Goal: Find specific page/section: Find specific page/section

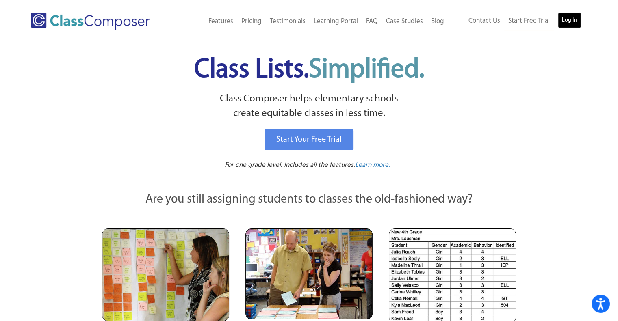
click at [572, 19] on link "Log In" at bounding box center [569, 20] width 23 height 16
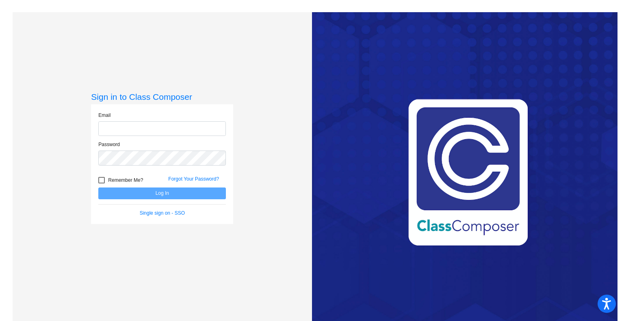
type input "gargarok@slcs.us"
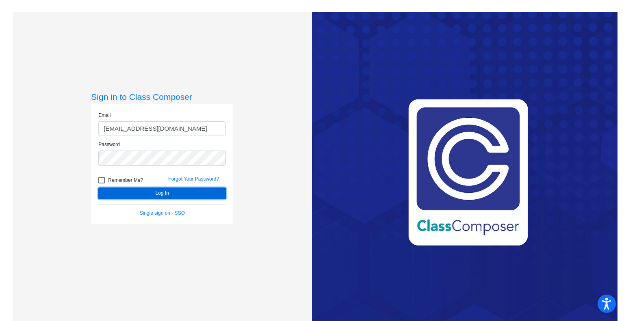
click at [144, 191] on button "Log In" at bounding box center [162, 194] width 128 height 12
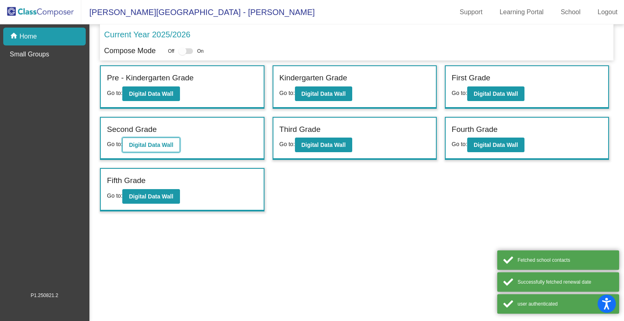
click at [155, 145] on b "Digital Data Wall" at bounding box center [151, 145] width 44 height 6
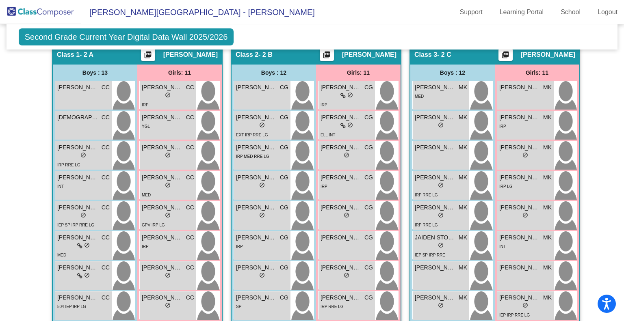
scroll to position [151, 0]
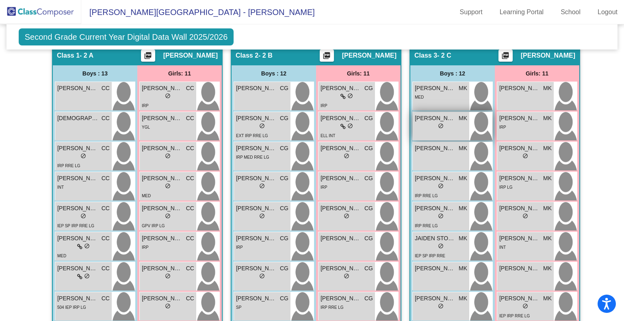
click at [450, 123] on div "lock do_not_disturb_alt" at bounding box center [441, 127] width 52 height 9
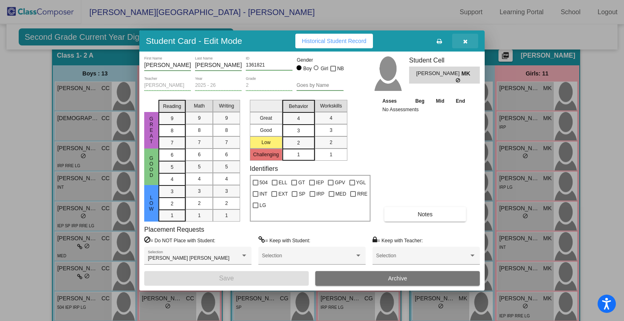
click at [463, 38] on span "button" at bounding box center [465, 41] width 4 height 6
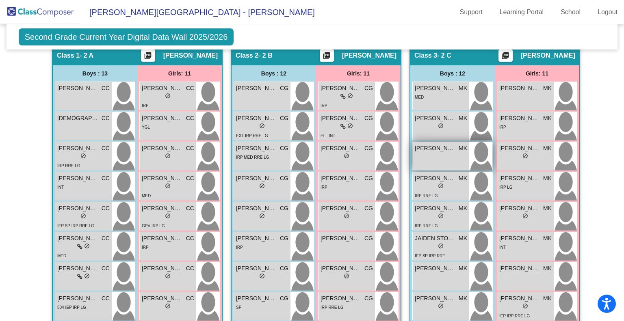
click at [429, 150] on span "ELI RESTREPO" at bounding box center [435, 148] width 41 height 9
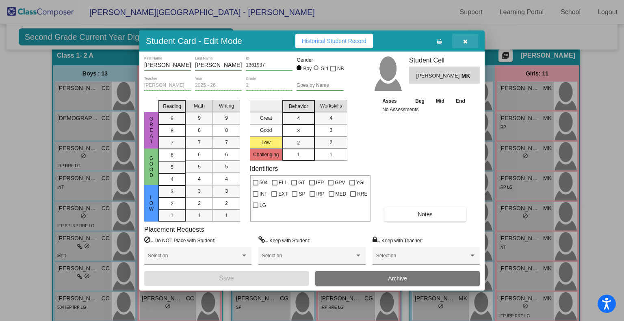
click at [465, 42] on icon "button" at bounding box center [465, 42] width 4 height 6
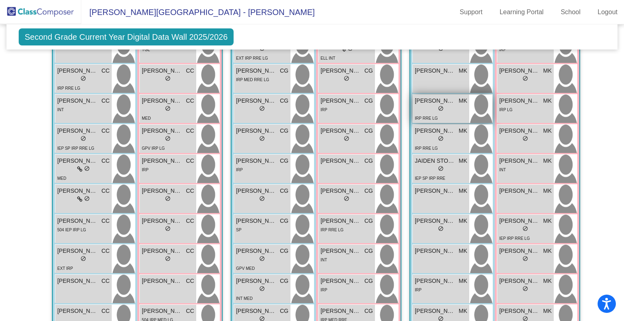
scroll to position [229, 0]
click at [422, 136] on div "lock do_not_disturb_alt" at bounding box center [441, 139] width 52 height 9
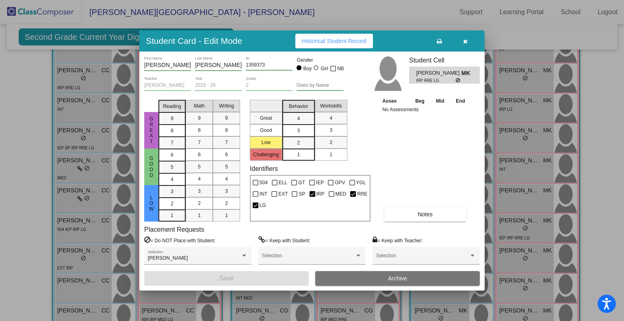
click at [465, 45] on button "button" at bounding box center [465, 41] width 26 height 15
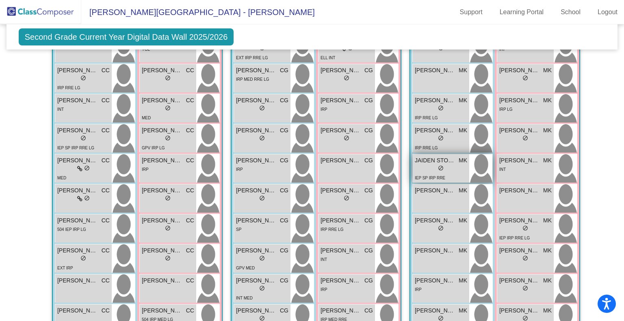
click at [432, 159] on span "JAIDEN STORY" at bounding box center [435, 160] width 41 height 9
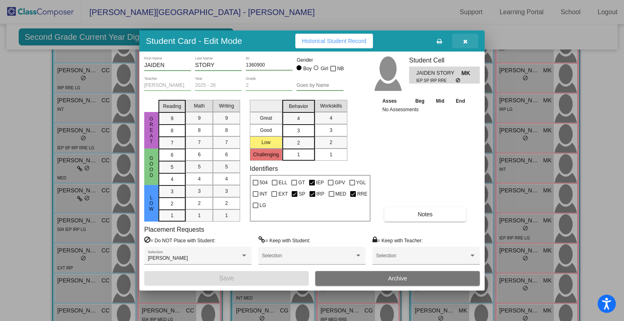
click at [463, 40] on icon "button" at bounding box center [465, 42] width 4 height 6
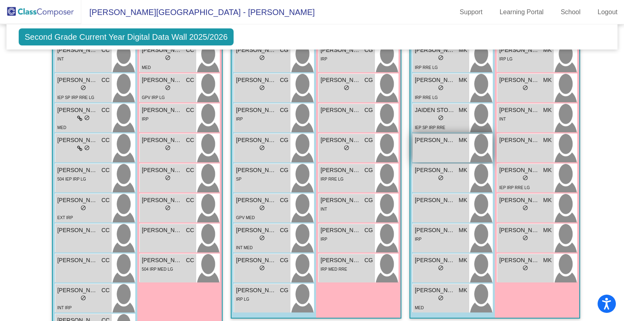
scroll to position [281, 0]
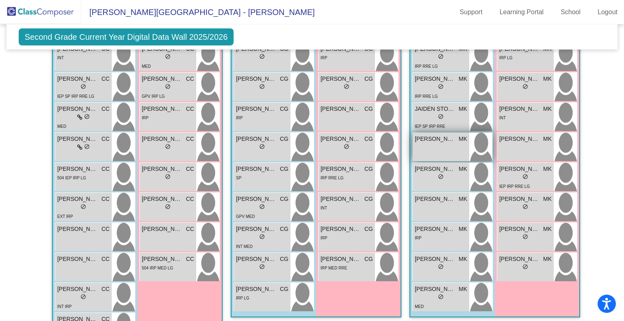
click at [433, 137] on span "JASPER CLEMENS" at bounding box center [435, 139] width 41 height 9
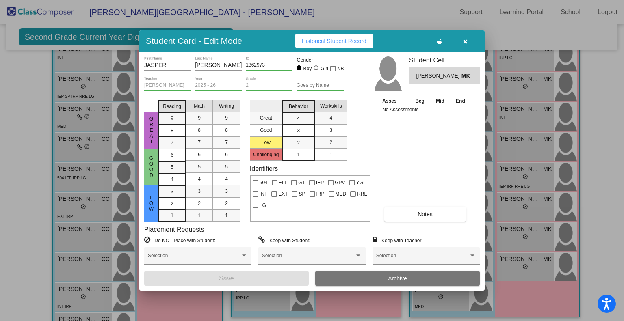
click at [463, 38] on span "button" at bounding box center [465, 41] width 4 height 6
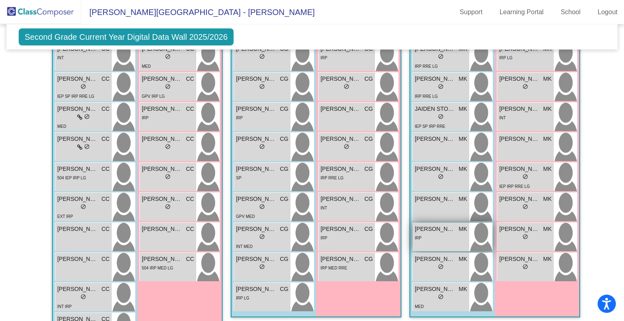
click at [429, 237] on div "IRP" at bounding box center [441, 238] width 52 height 9
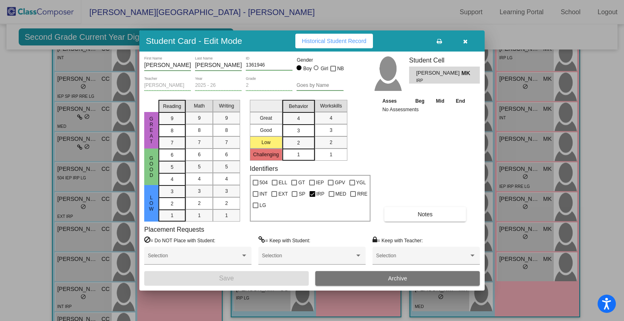
click at [466, 42] on icon "button" at bounding box center [465, 42] width 4 height 6
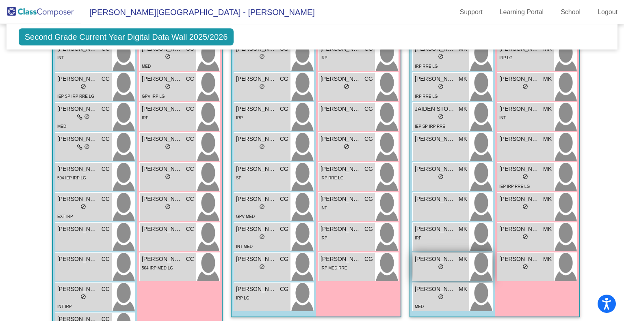
click at [433, 260] on span "NATHAN SWENSON" at bounding box center [435, 259] width 41 height 9
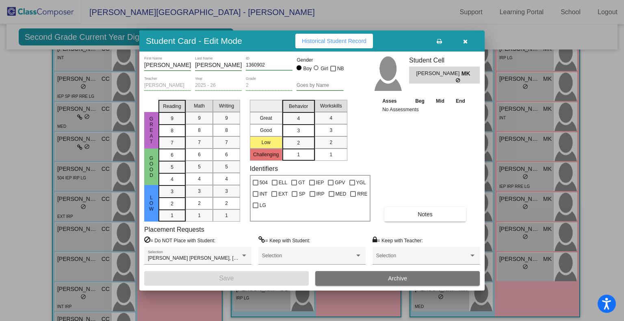
click at [468, 42] on button "button" at bounding box center [465, 41] width 26 height 15
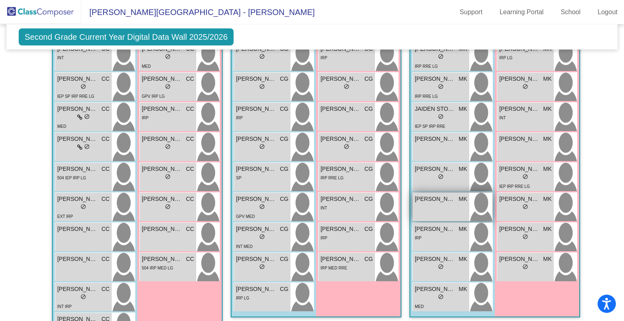
scroll to position [314, 0]
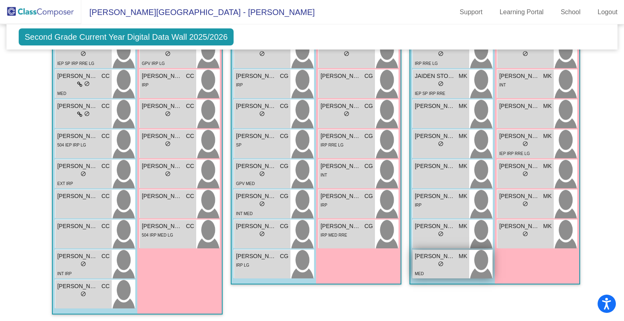
click at [434, 250] on div "NICHOLAS ROMANIUK MK lock do_not_disturb_alt MED" at bounding box center [441, 264] width 56 height 28
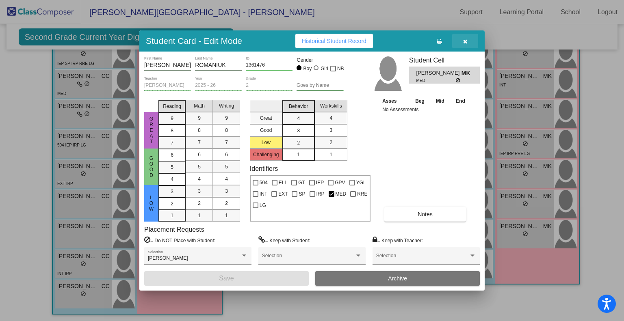
click at [468, 40] on button "button" at bounding box center [465, 41] width 26 height 15
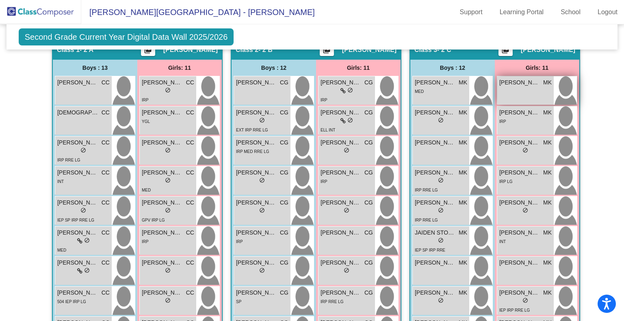
scroll to position [160, 0]
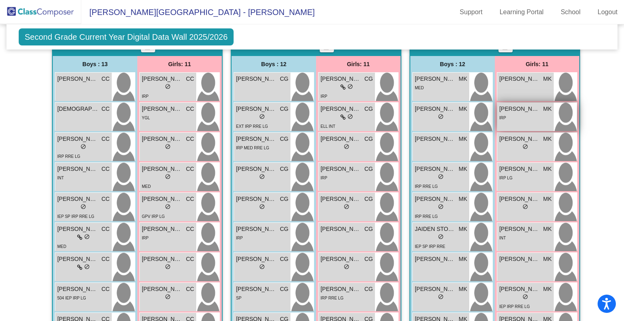
click at [521, 117] on div "IRP" at bounding box center [525, 117] width 52 height 9
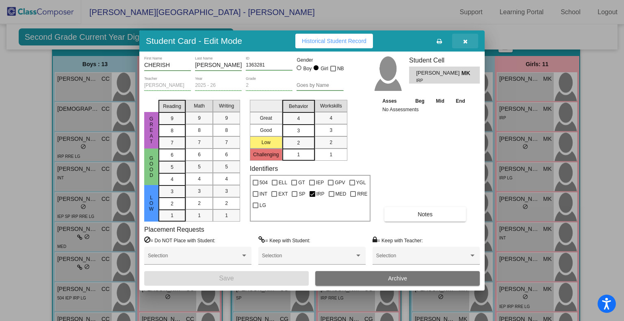
click at [465, 43] on icon "button" at bounding box center [465, 42] width 4 height 6
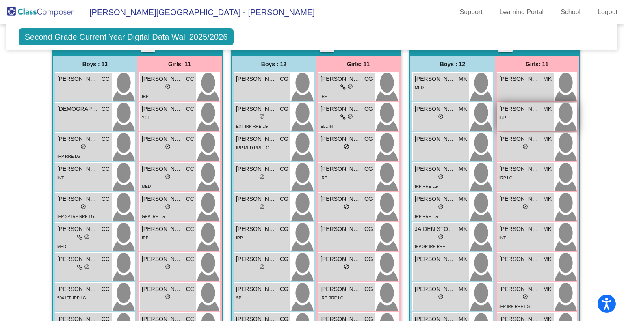
click at [517, 113] on div "IRP" at bounding box center [525, 117] width 52 height 9
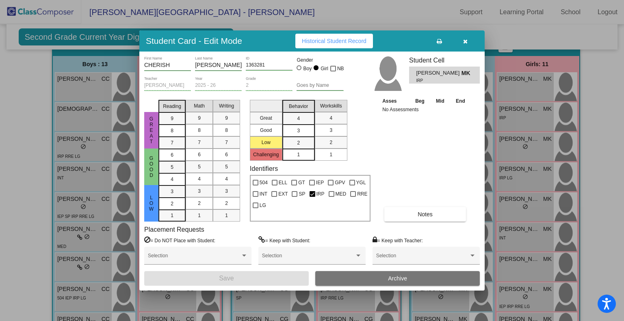
click at [466, 38] on span "button" at bounding box center [465, 41] width 4 height 6
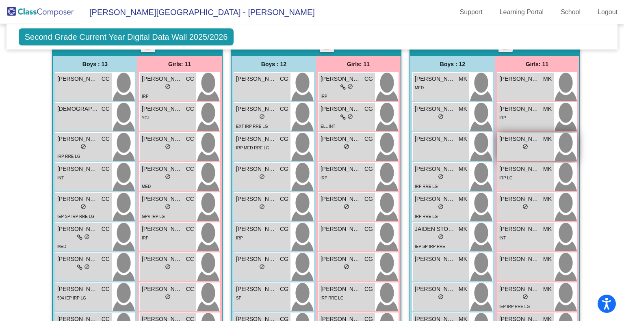
click at [510, 143] on div "lock do_not_disturb_alt" at bounding box center [525, 147] width 52 height 9
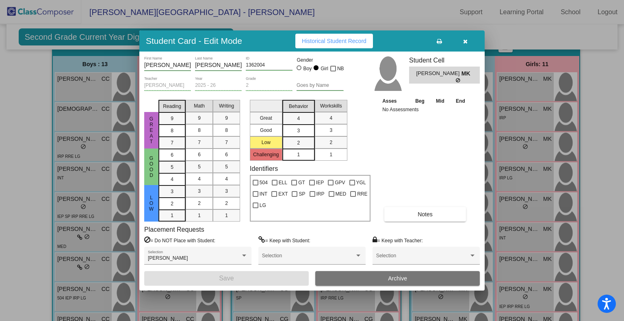
click at [469, 37] on button "button" at bounding box center [465, 41] width 26 height 15
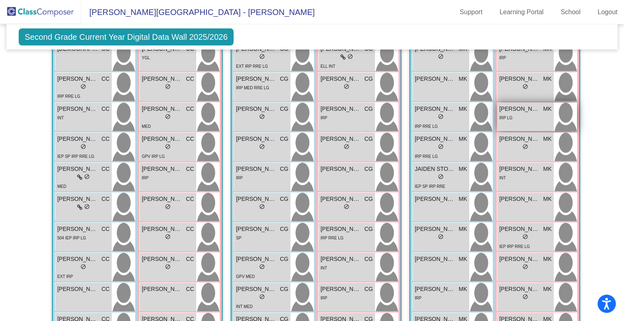
scroll to position [218, 0]
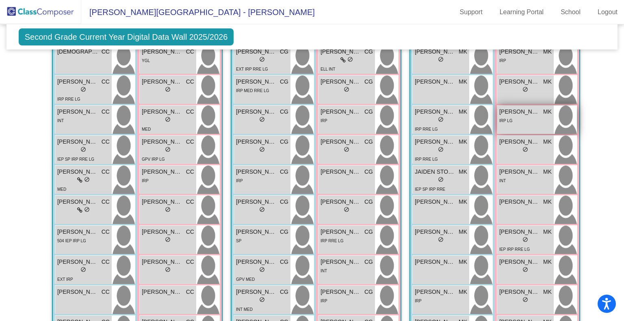
click at [521, 111] on span "EMMA MORGAN" at bounding box center [519, 112] width 41 height 9
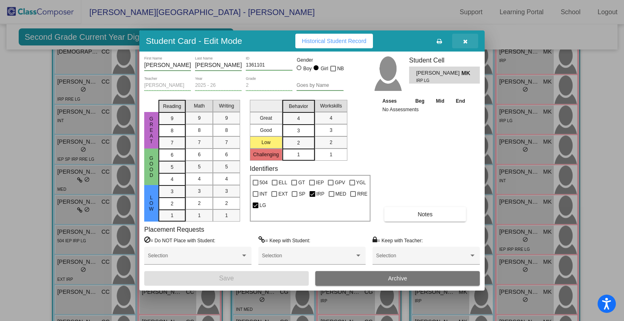
click at [466, 42] on icon "button" at bounding box center [465, 42] width 4 height 6
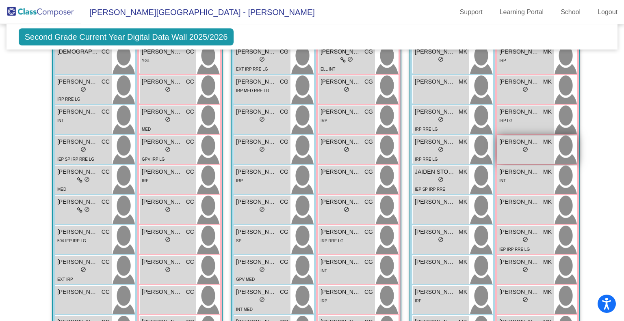
click at [515, 141] on span "GENEVIEVE DEPAULIS" at bounding box center [519, 142] width 41 height 9
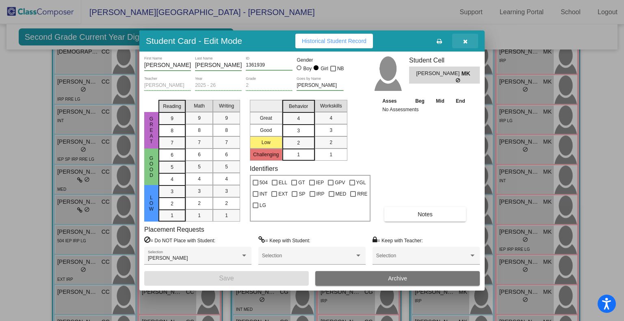
click at [466, 39] on icon "button" at bounding box center [465, 42] width 4 height 6
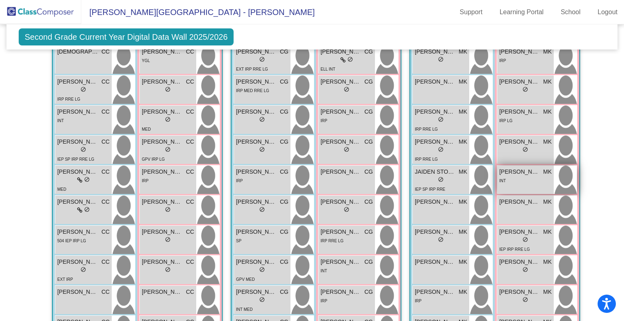
click at [513, 170] on span "ISABELLE COSTELLO" at bounding box center [519, 172] width 41 height 9
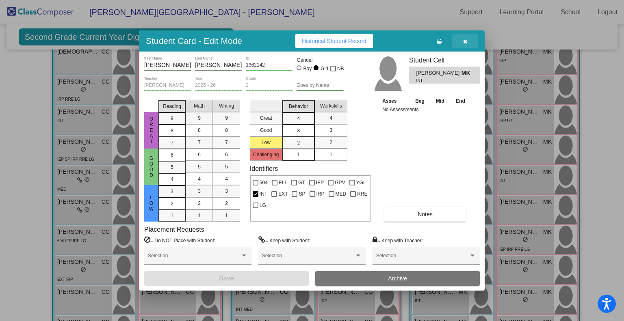
click at [467, 42] on button "button" at bounding box center [465, 41] width 26 height 15
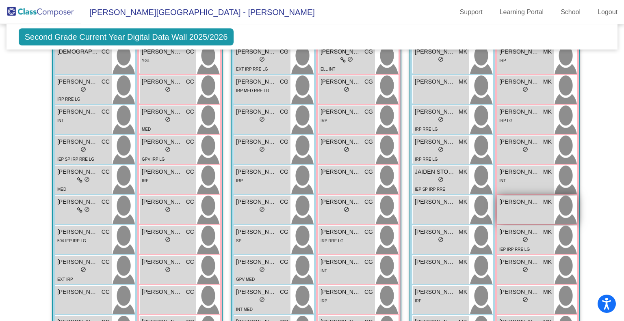
click at [513, 203] on span "LEENA MCGUIRE" at bounding box center [519, 202] width 41 height 9
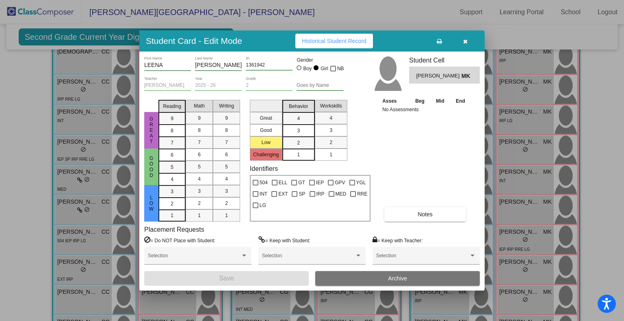
click at [469, 41] on button "button" at bounding box center [465, 41] width 26 height 15
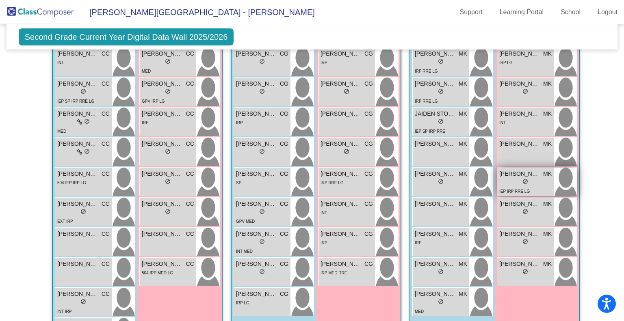
scroll to position [279, 0]
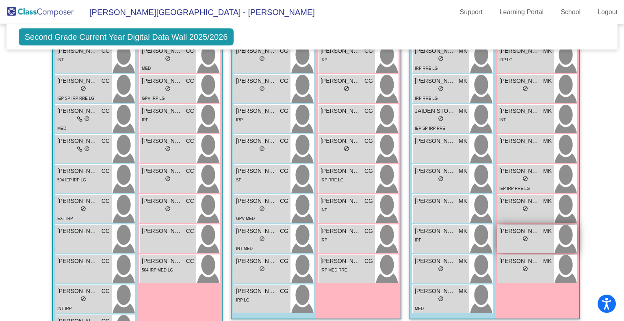
click at [509, 236] on div "lock do_not_disturb_alt" at bounding box center [525, 240] width 52 height 9
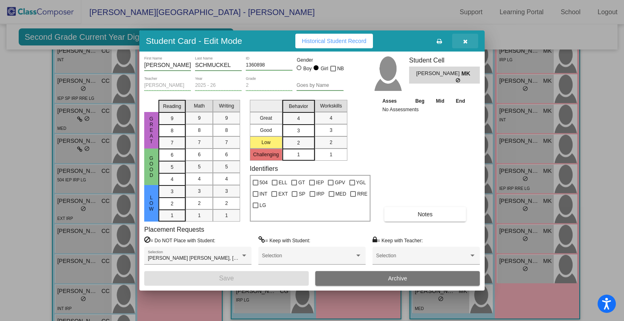
click at [471, 39] on button "button" at bounding box center [465, 41] width 26 height 15
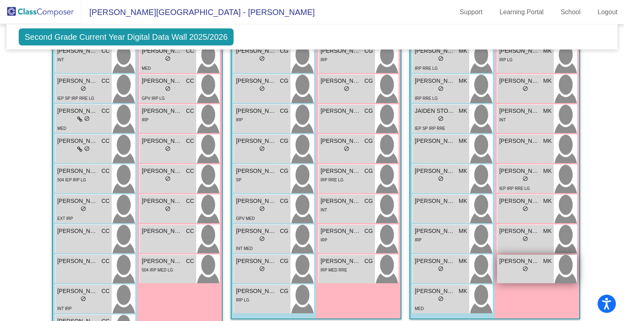
click at [510, 266] on div "lock do_not_disturb_alt" at bounding box center [525, 270] width 52 height 9
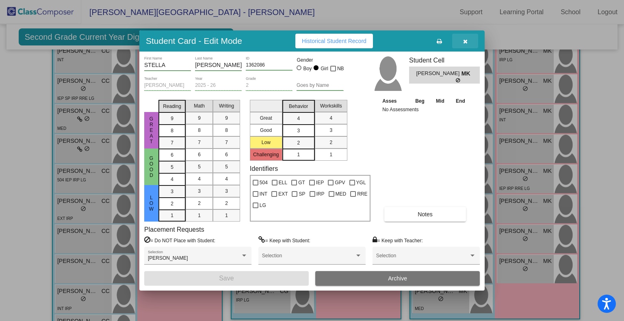
click at [468, 40] on button "button" at bounding box center [465, 41] width 26 height 15
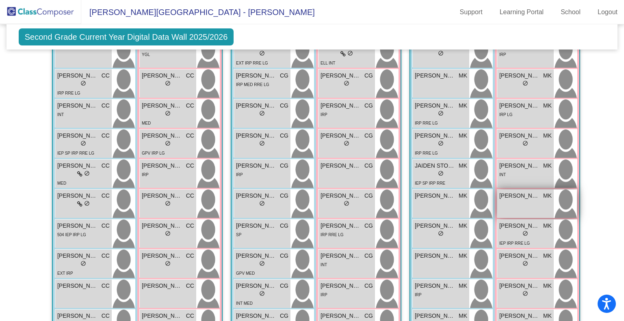
scroll to position [314, 0]
